Goal: Transaction & Acquisition: Download file/media

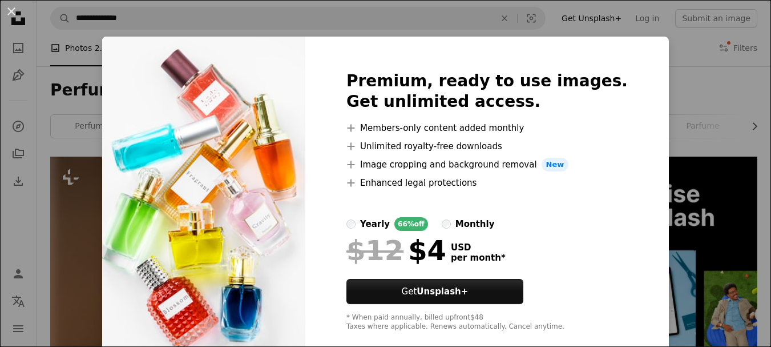
scroll to position [2230, 0]
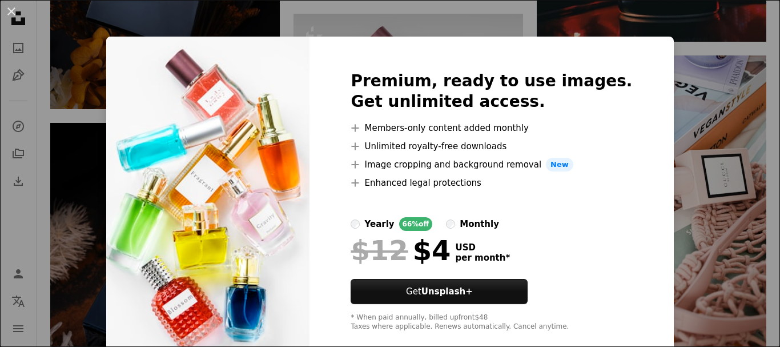
click at [709, 93] on div "An X shape Premium, ready to use images. Get unlimited access. A plus sign Memb…" at bounding box center [390, 173] width 780 height 347
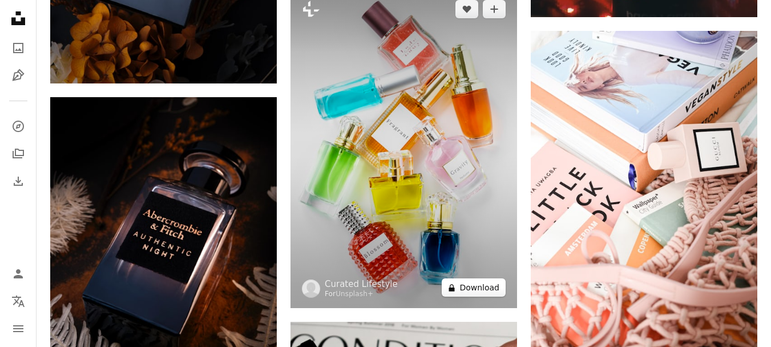
click at [477, 290] on button "A lock Download" at bounding box center [474, 287] width 64 height 18
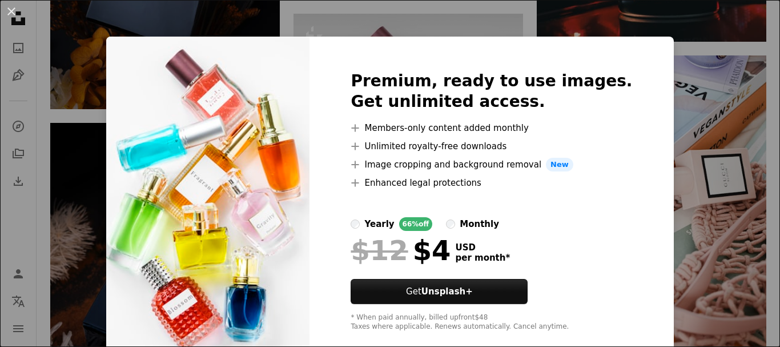
click at [713, 144] on div "An X shape Premium, ready to use images. Get unlimited access. A plus sign Memb…" at bounding box center [390, 173] width 780 height 347
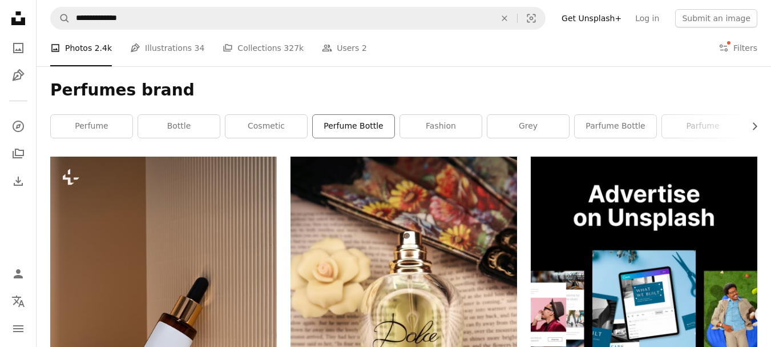
click at [364, 124] on link "perfume bottle" at bounding box center [354, 126] width 82 height 23
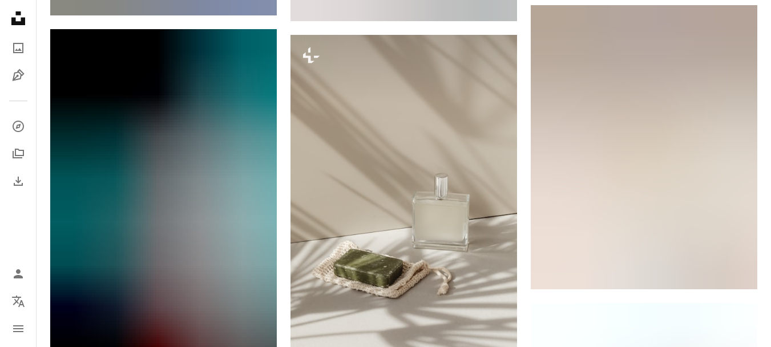
scroll to position [1166, 0]
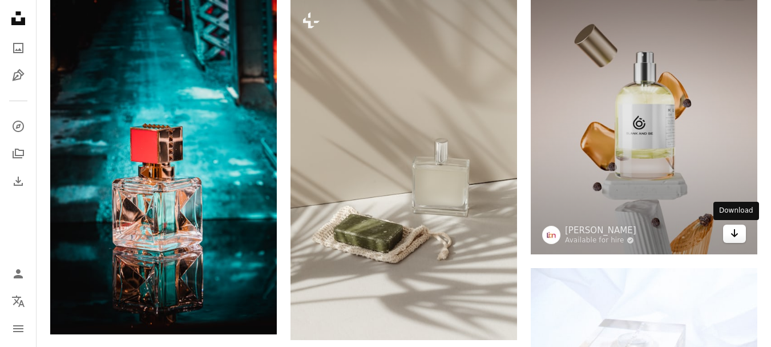
click at [733, 232] on icon "Arrow pointing down" at bounding box center [734, 233] width 9 height 14
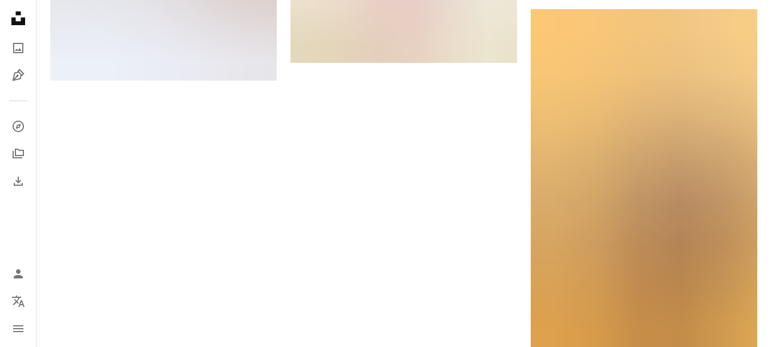
scroll to position [2471, 0]
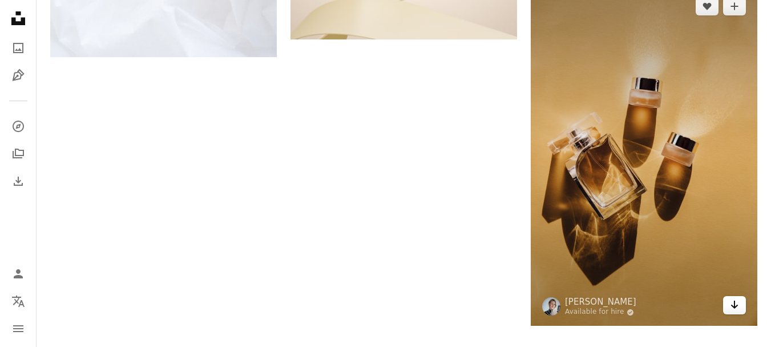
click at [737, 308] on icon "Arrow pointing down" at bounding box center [734, 305] width 9 height 14
